Goal: Connect with others: Connect with others

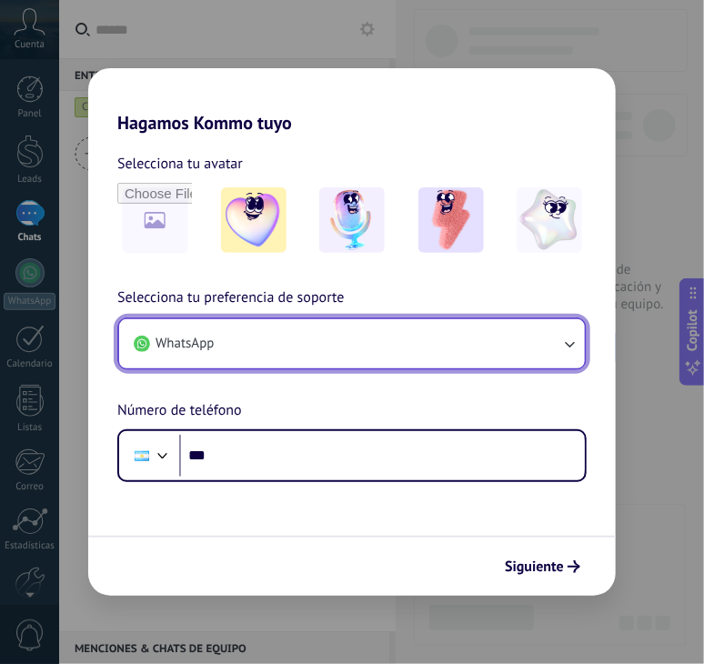
click at [273, 343] on button "WhatsApp" at bounding box center [351, 343] width 465 height 49
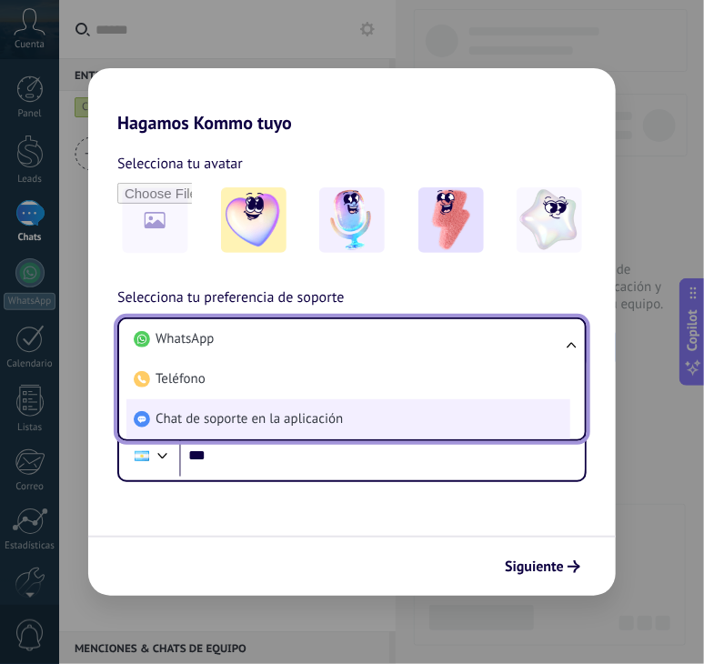
click at [240, 417] on span "Chat de soporte en la aplicación" at bounding box center [248, 419] width 187 height 18
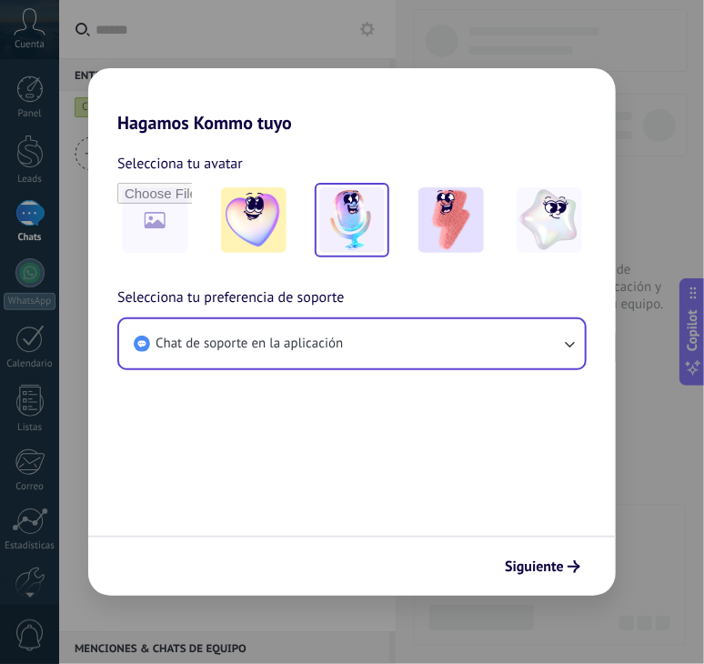
click at [366, 230] on img at bounding box center [351, 219] width 65 height 65
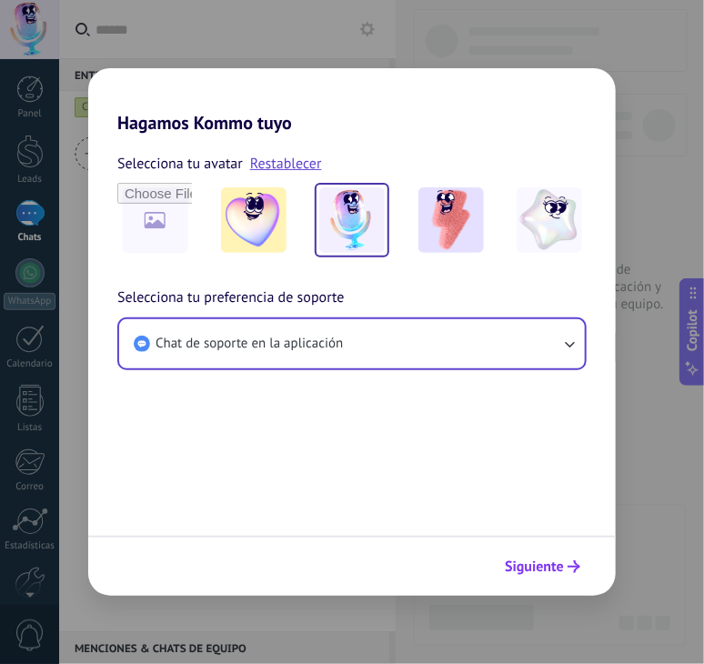
click at [544, 565] on span "Siguiente" at bounding box center [534, 566] width 59 height 13
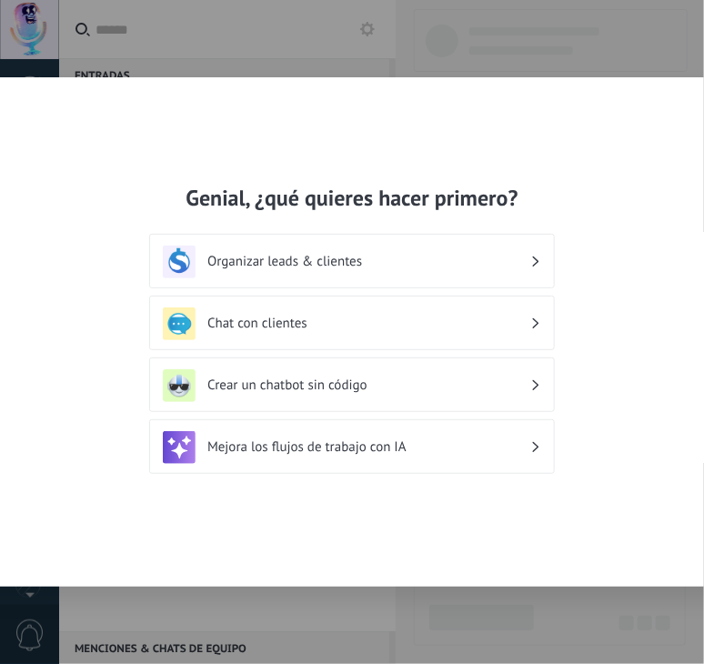
click at [339, 323] on h3 "Chat con clientes" at bounding box center [368, 323] width 323 height 17
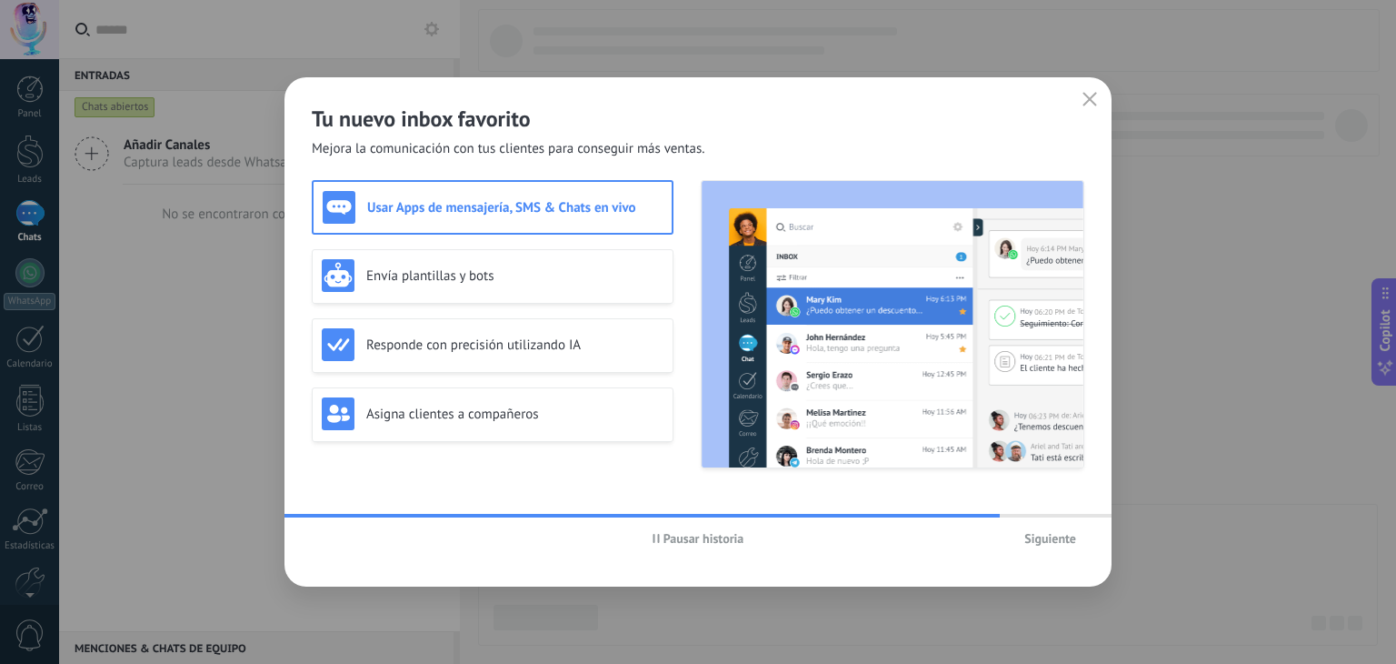
click at [465, 205] on h3 "Usar Apps de mensajería, SMS & Chats en vivo" at bounding box center [514, 207] width 295 height 17
click at [703, 539] on span "Siguiente" at bounding box center [1051, 538] width 52 height 13
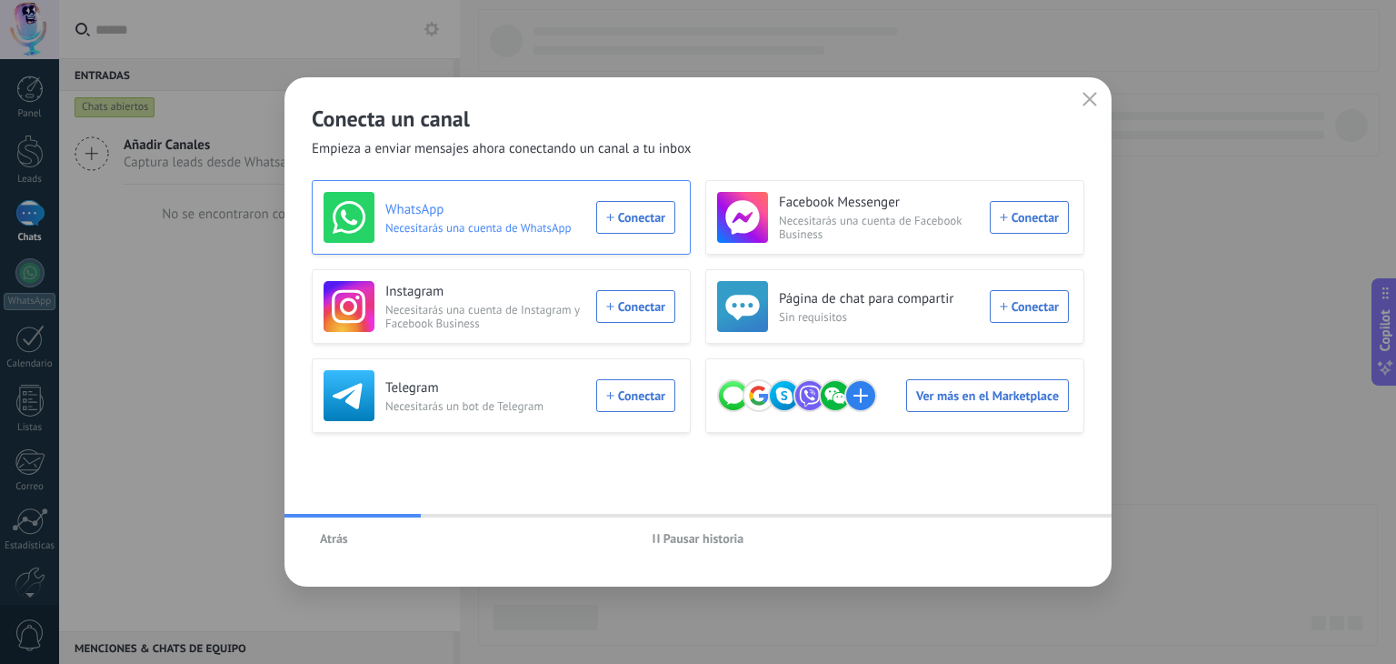
click at [632, 218] on div "WhatsApp Necesitarás una cuenta de WhatsApp Conectar" at bounding box center [500, 217] width 352 height 51
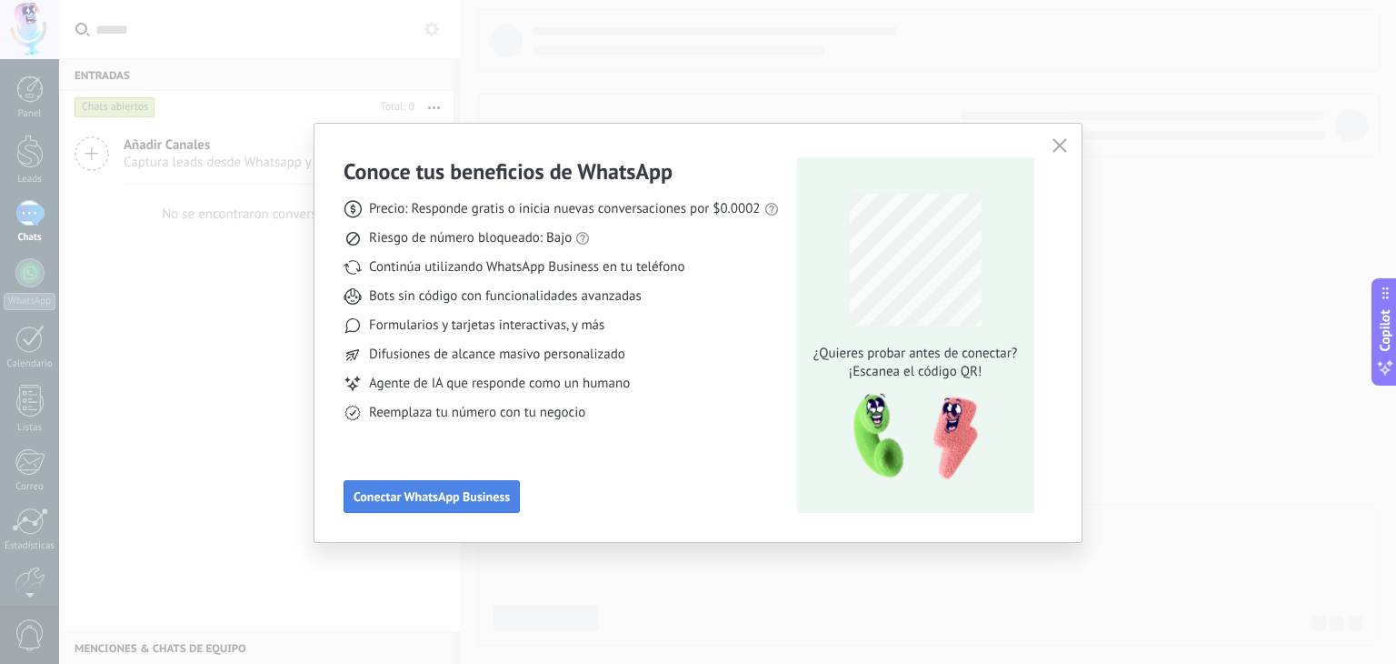
click at [459, 501] on span "Conectar WhatsApp Business" at bounding box center [432, 496] width 156 height 13
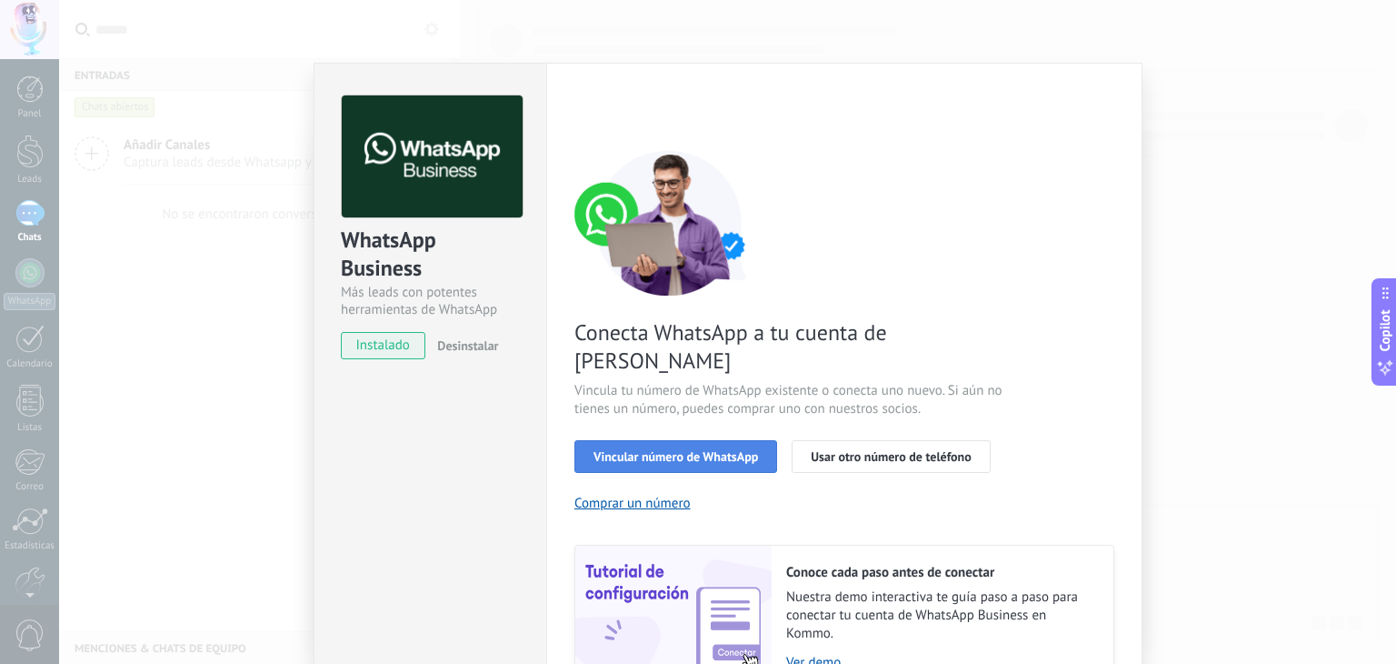
click at [703, 450] on span "Vincular número de WhatsApp" at bounding box center [676, 456] width 165 height 13
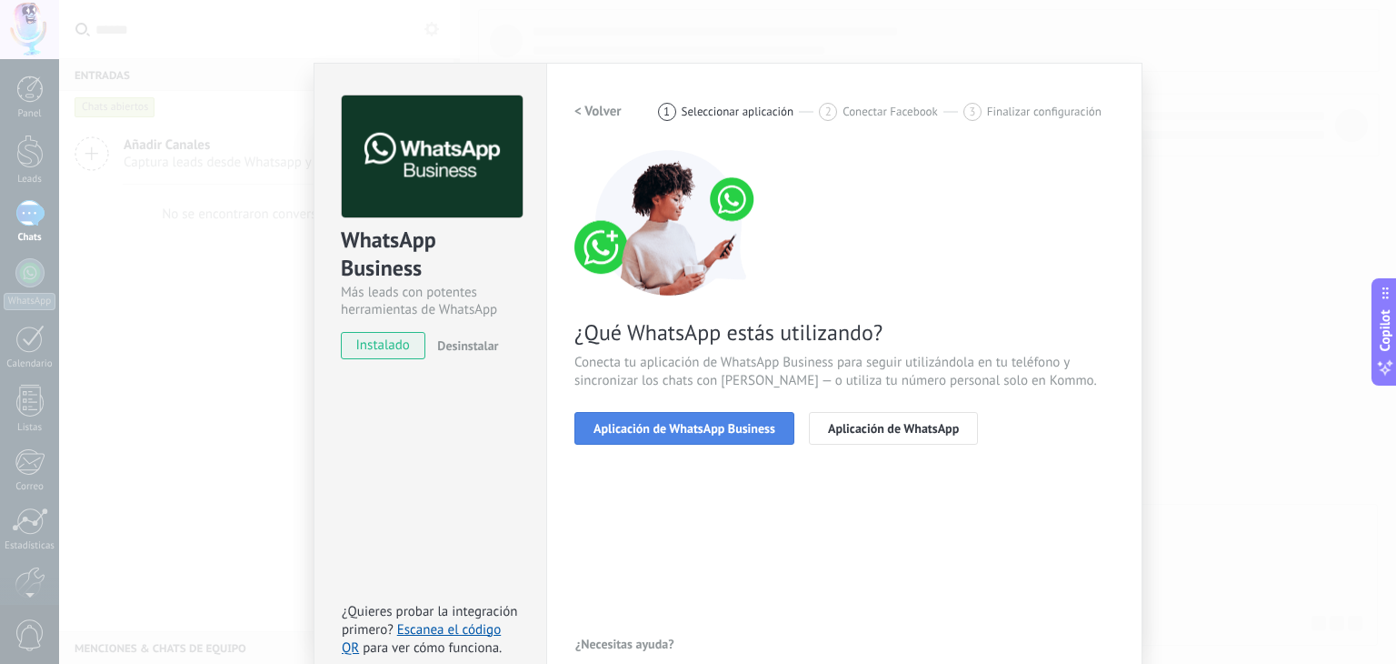
click at [686, 434] on span "Aplicación de WhatsApp Business" at bounding box center [685, 428] width 182 height 13
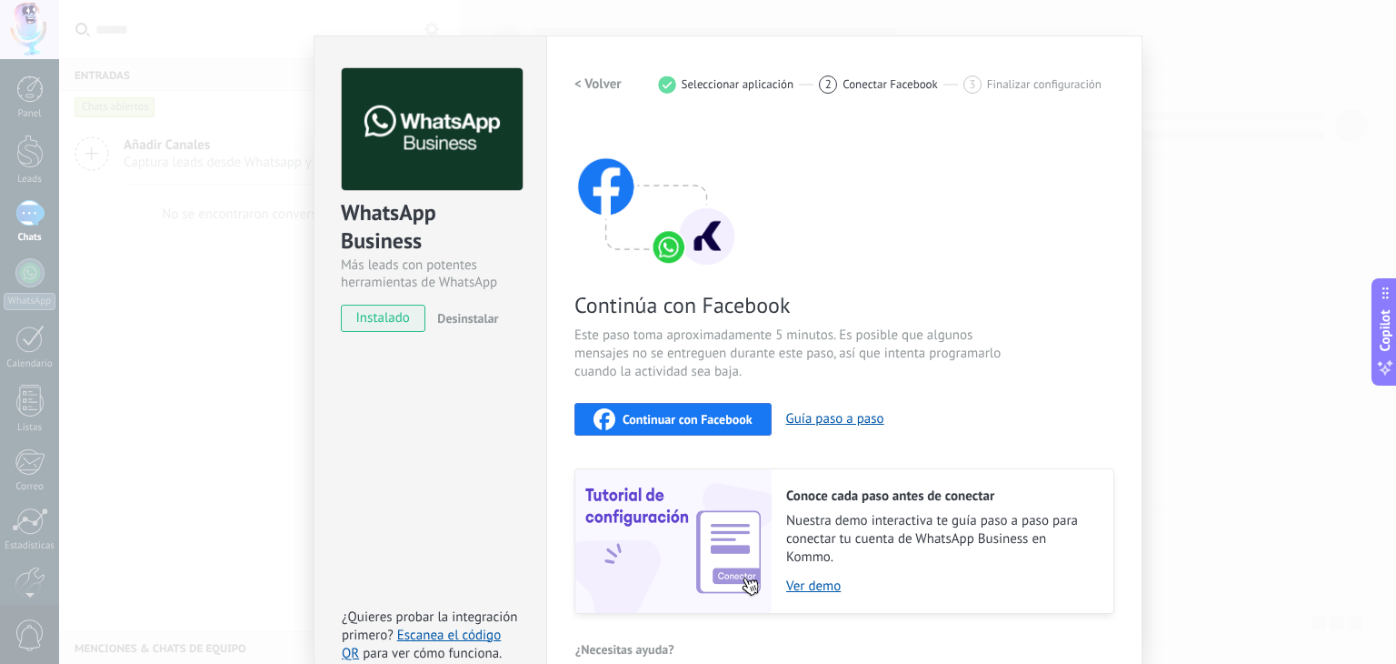
scroll to position [57, 0]
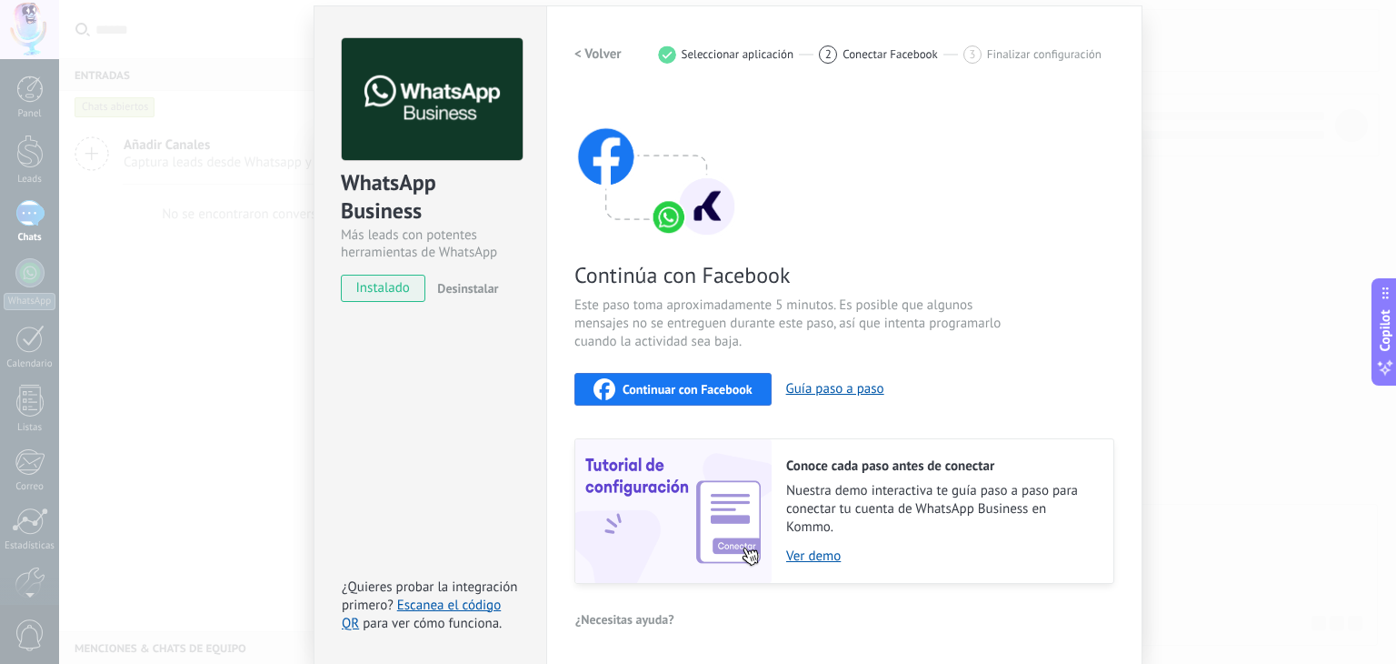
click at [380, 292] on span "instalado" at bounding box center [383, 288] width 83 height 27
click at [703, 96] on div "WhatsApp Business Más leads con potentes herramientas de WhatsApp instalado Des…" at bounding box center [727, 332] width 1337 height 664
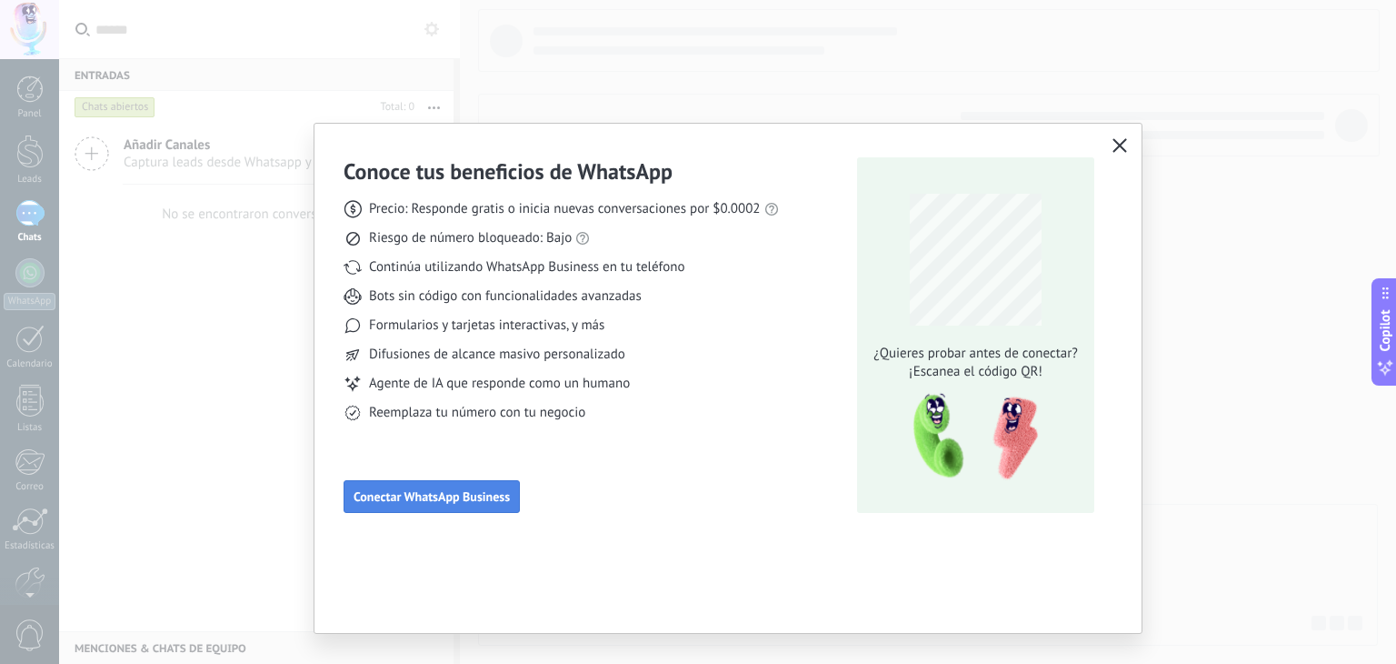
click at [436, 495] on span "Conectar WhatsApp Business" at bounding box center [432, 496] width 156 height 13
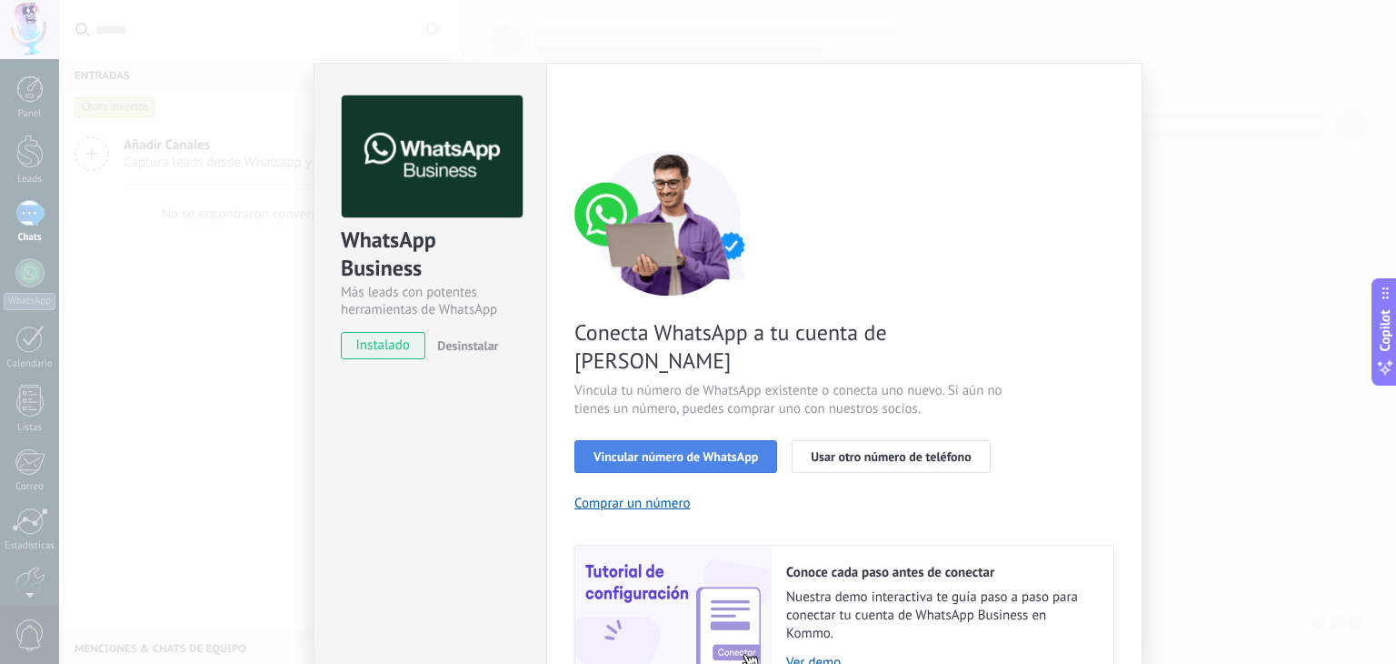
click at [651, 450] on span "Vincular número de WhatsApp" at bounding box center [676, 456] width 165 height 13
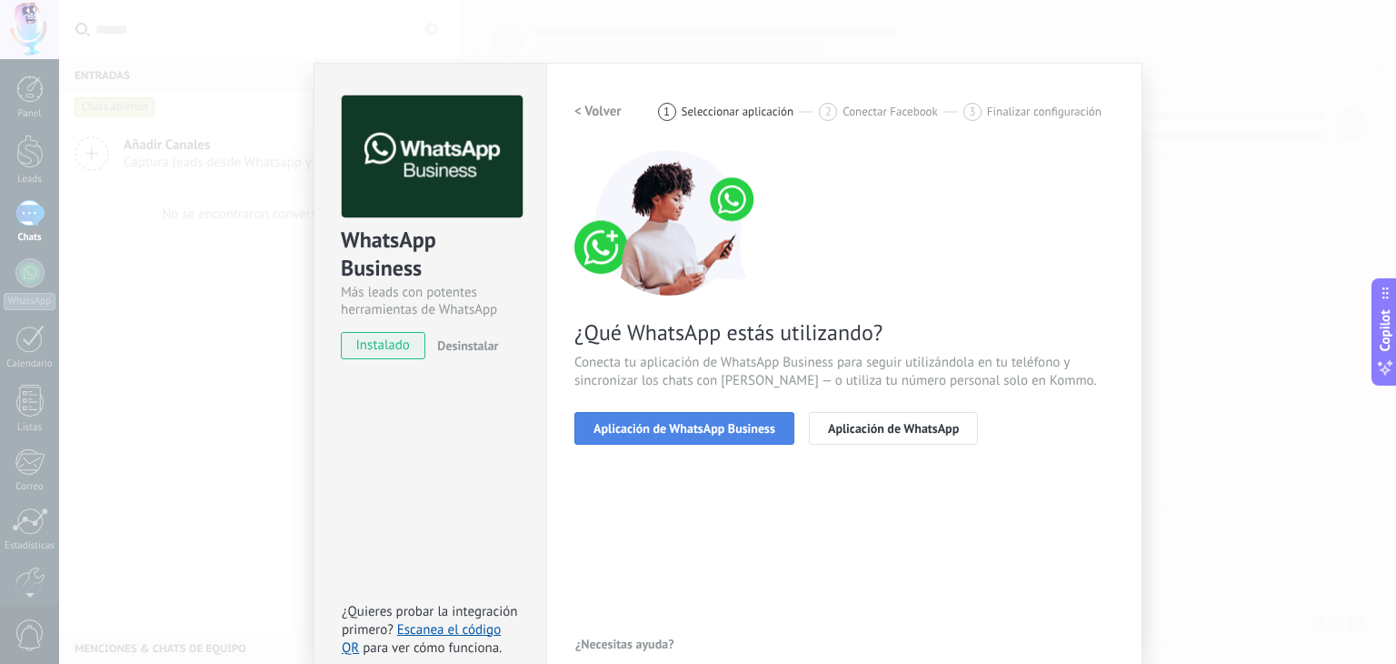
click at [659, 431] on span "Aplicación de WhatsApp Business" at bounding box center [685, 428] width 182 height 13
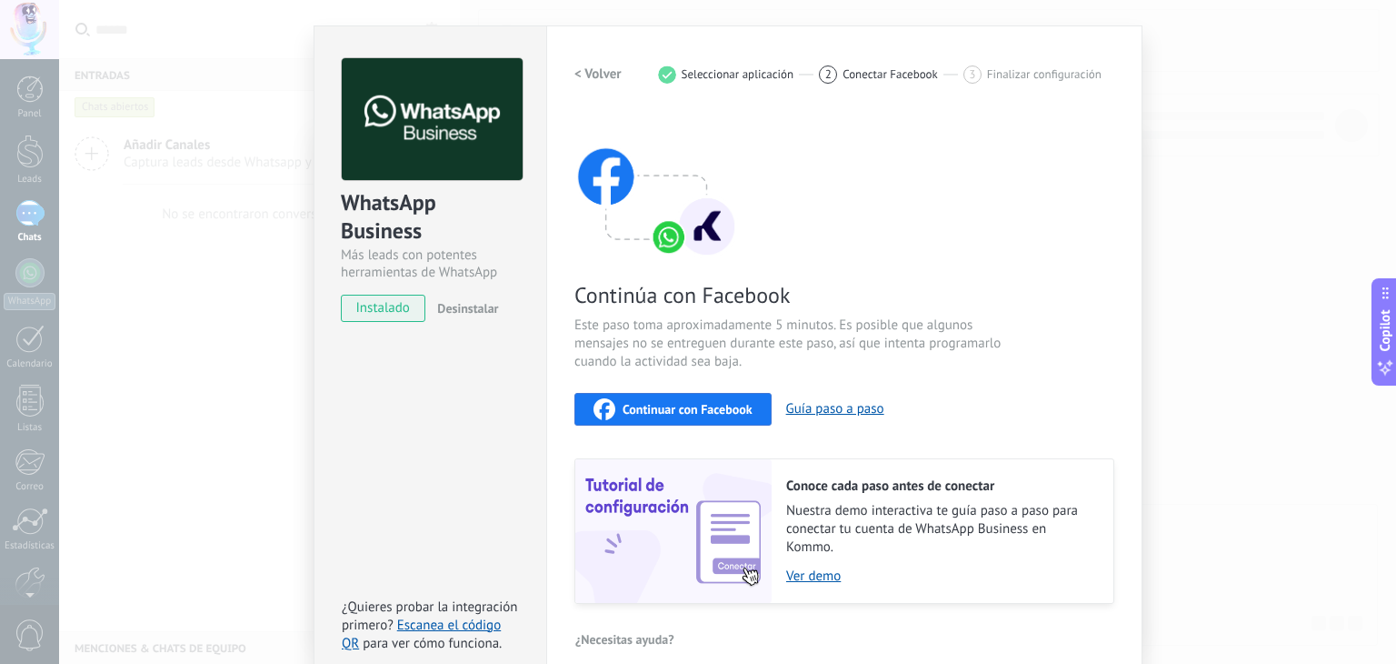
scroll to position [57, 0]
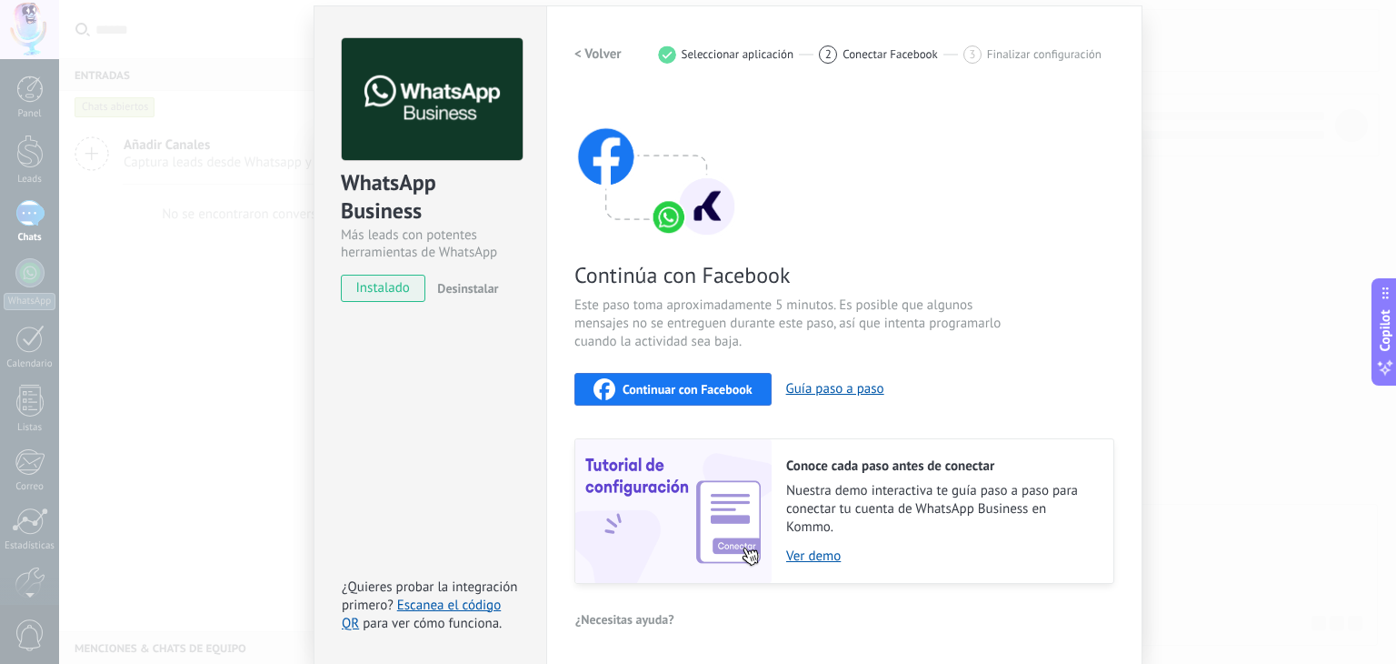
click at [703, 388] on span "Continuar con Facebook" at bounding box center [688, 389] width 130 height 13
